Goal: Information Seeking & Learning: Understand process/instructions

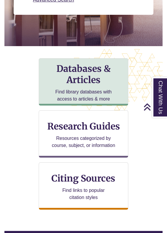
scroll to position [442, 158]
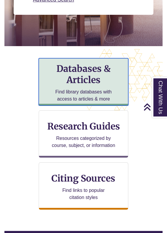
click at [79, 94] on p "Find library databases with access to articles & more" at bounding box center [84, 95] width 64 height 14
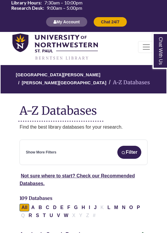
scroll to position [40, 0]
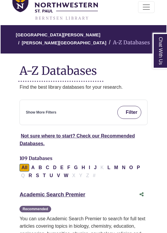
click at [124, 109] on button "Filter" at bounding box center [129, 112] width 24 height 13
click at [118, 132] on div "Not sure where to start? Check our Recommended Databases." at bounding box center [83, 139] width 135 height 15
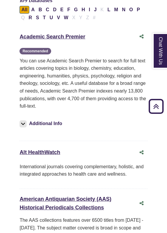
scroll to position [198, 0]
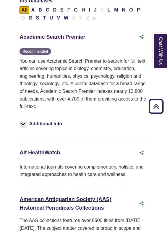
click at [20, 127] on img at bounding box center [23, 124] width 7 height 7
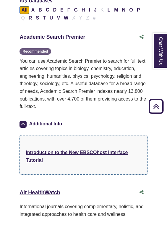
click at [22, 123] on img at bounding box center [23, 124] width 7 height 7
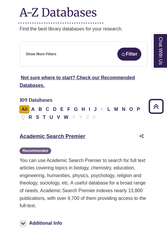
scroll to position [7, 0]
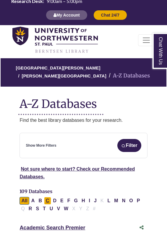
click at [50, 201] on button "C" at bounding box center [47, 201] width 7 height 8
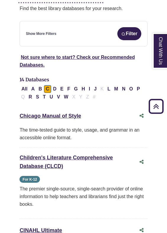
scroll to position [1251, 0]
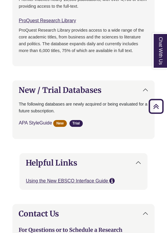
click at [43, 120] on link "APA StyleGuide This link opens in a new window" at bounding box center [35, 122] width 33 height 5
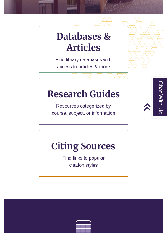
scroll to position [161, 0]
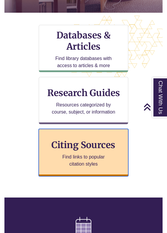
click at [113, 163] on div "Citing Sources Find links to popular citation styles" at bounding box center [84, 152] width 90 height 47
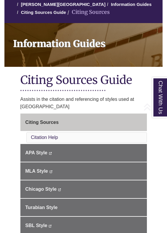
scroll to position [68, 0]
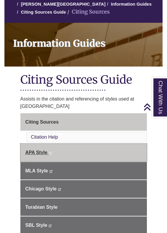
click at [41, 150] on span "APA Style" at bounding box center [36, 152] width 22 height 5
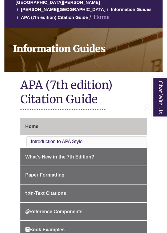
scroll to position [120, 0]
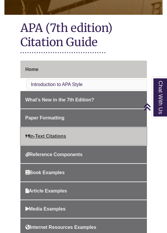
click at [66, 134] on span "In-Text Citations" at bounding box center [45, 136] width 41 height 5
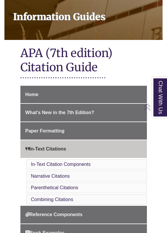
scroll to position [95, 0]
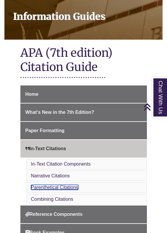
click at [59, 186] on link "Parenthetical Citations" at bounding box center [54, 187] width 47 height 5
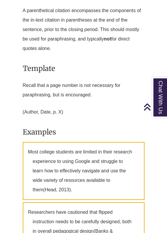
scroll to position [1181, 0]
